Goal: Information Seeking & Learning: Learn about a topic

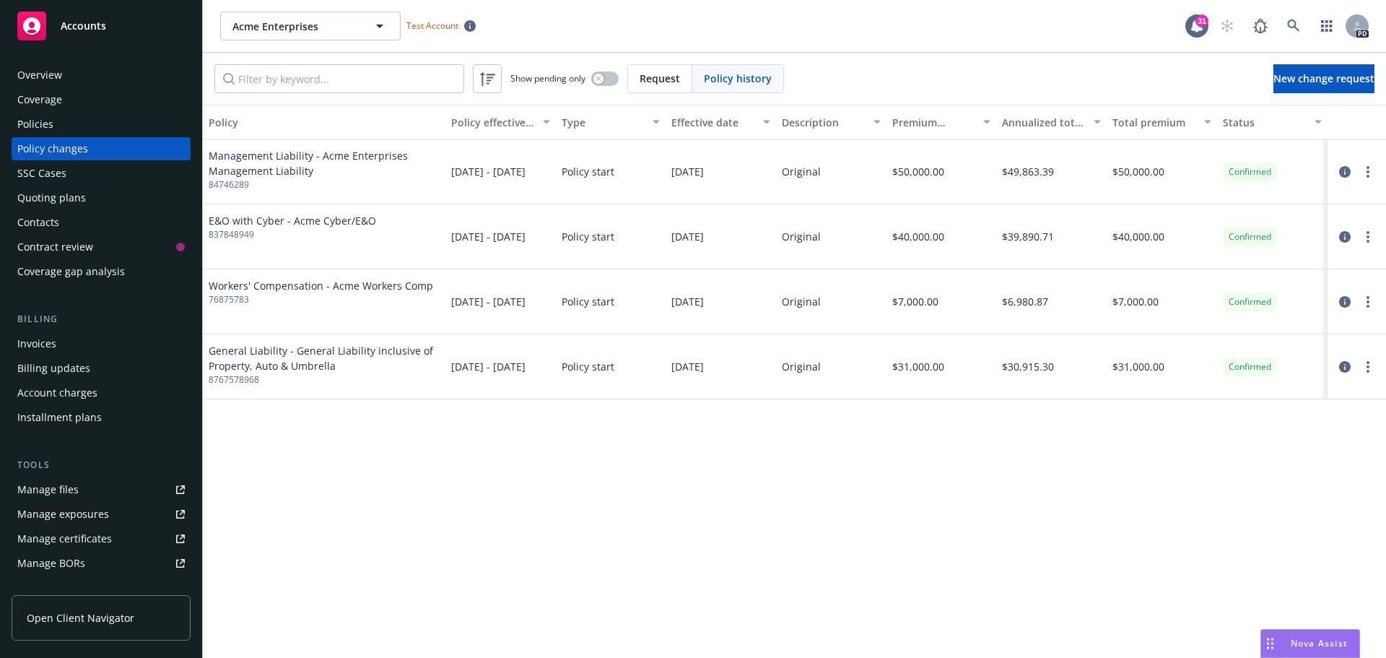
drag, startPoint x: 495, startPoint y: 525, endPoint x: 500, endPoint y: 507, distance: 18.7
click at [496, 523] on div "Policy Policy effective dates Type Effective date Description Premium change An…" at bounding box center [794, 381] width 1183 height 553
click at [1364, 169] on link "more" at bounding box center [1367, 171] width 17 height 17
drag, startPoint x: 280, startPoint y: 180, endPoint x: 191, endPoint y: 180, distance: 89.5
click at [279, 180] on span "84746289" at bounding box center [324, 184] width 231 height 13
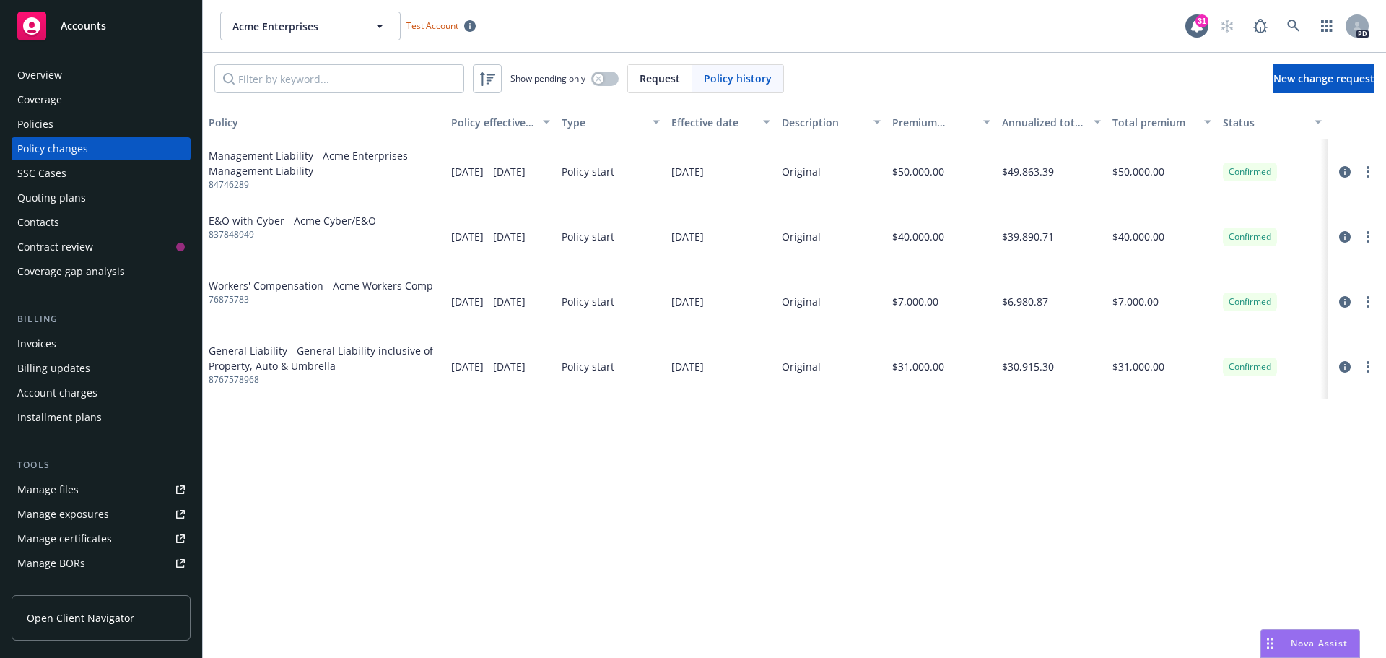
click at [54, 122] on div "Policies" at bounding box center [100, 124] width 167 height 23
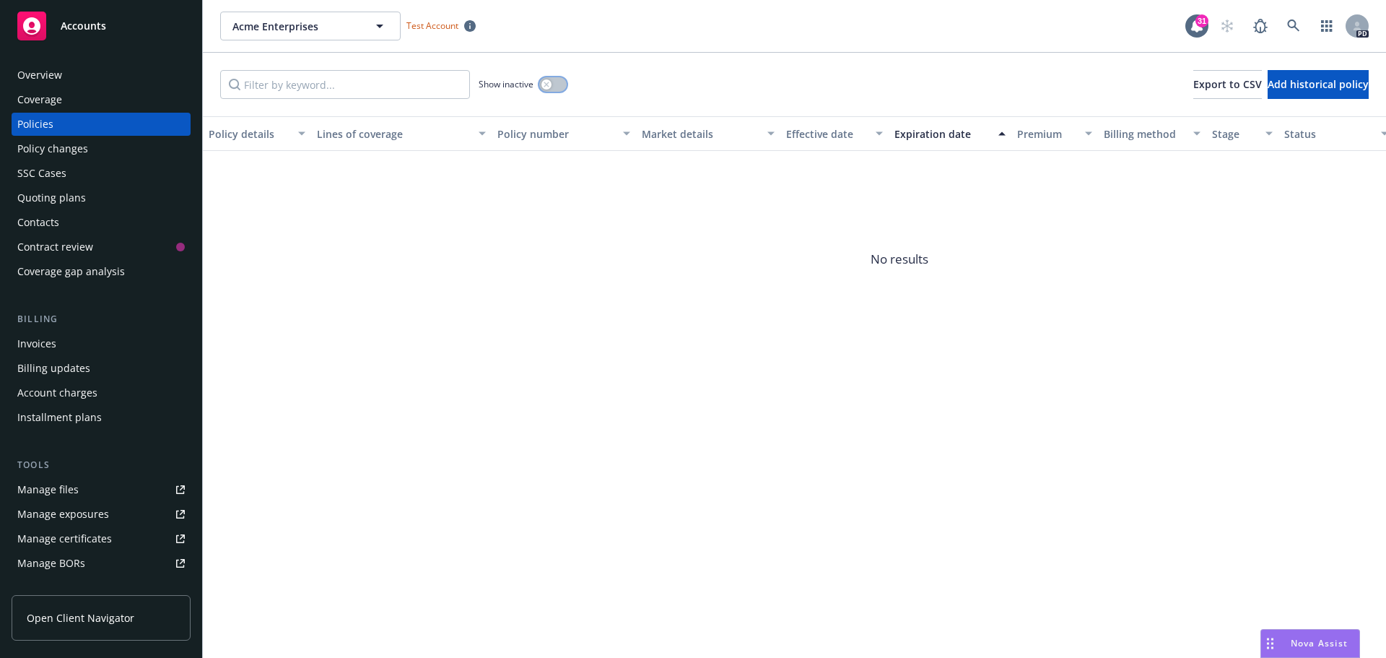
click at [541, 83] on button "button" at bounding box center [552, 84] width 27 height 14
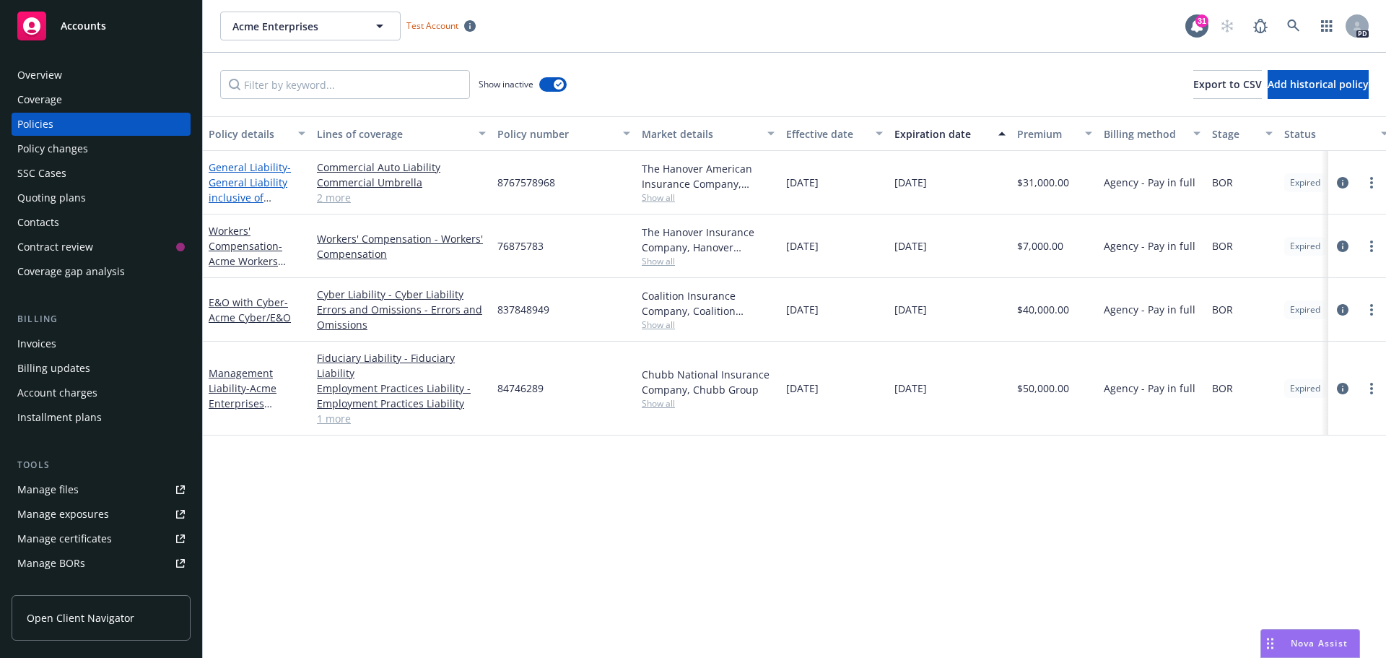
click at [235, 178] on span "- General Liability inclusive of Property, Auto & Umbrella" at bounding box center [250, 197] width 82 height 74
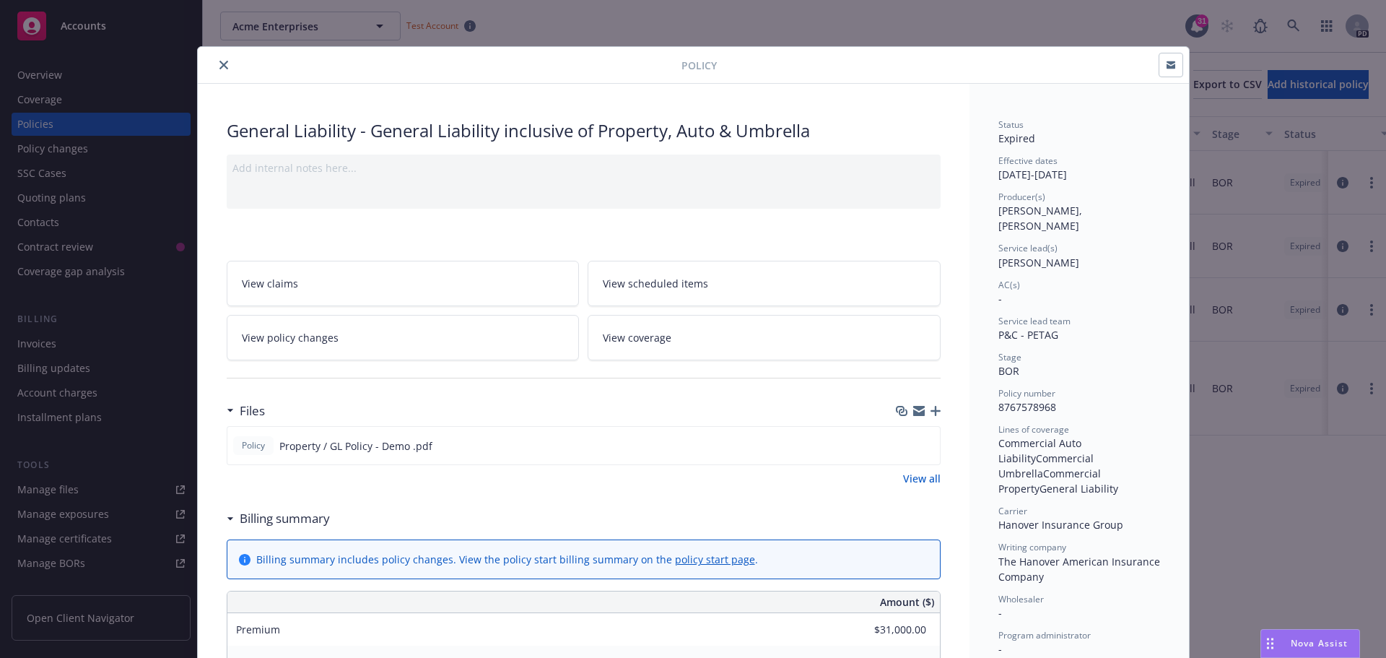
click at [1040, 162] on span "Effective dates" at bounding box center [1027, 160] width 59 height 12
